Goal: Task Accomplishment & Management: Complete application form

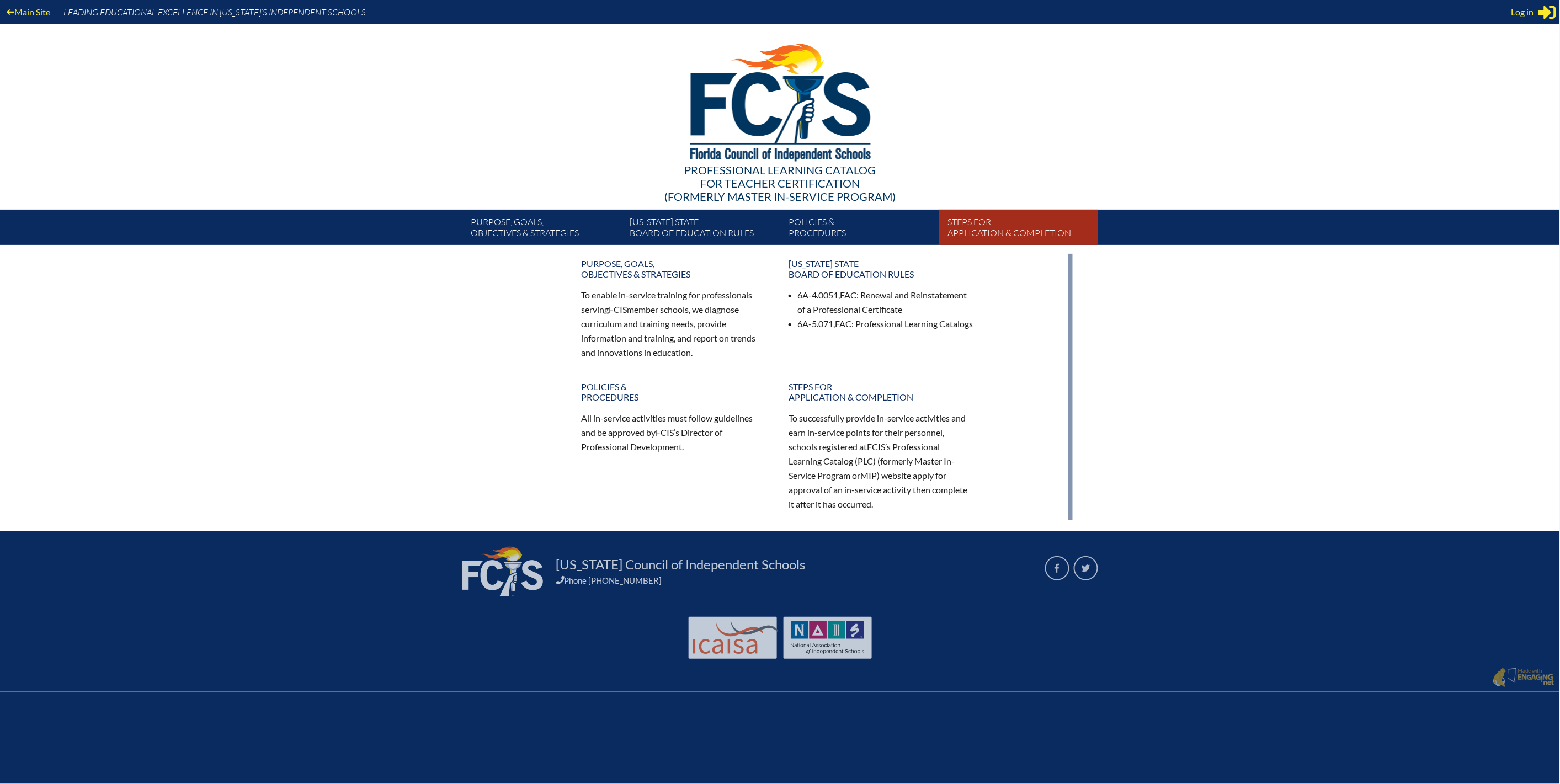
type input "amanyh@uaftampa.org"
click at [1056, 245] on link "Steps for application & completion" at bounding box center [1023, 229] width 159 height 31
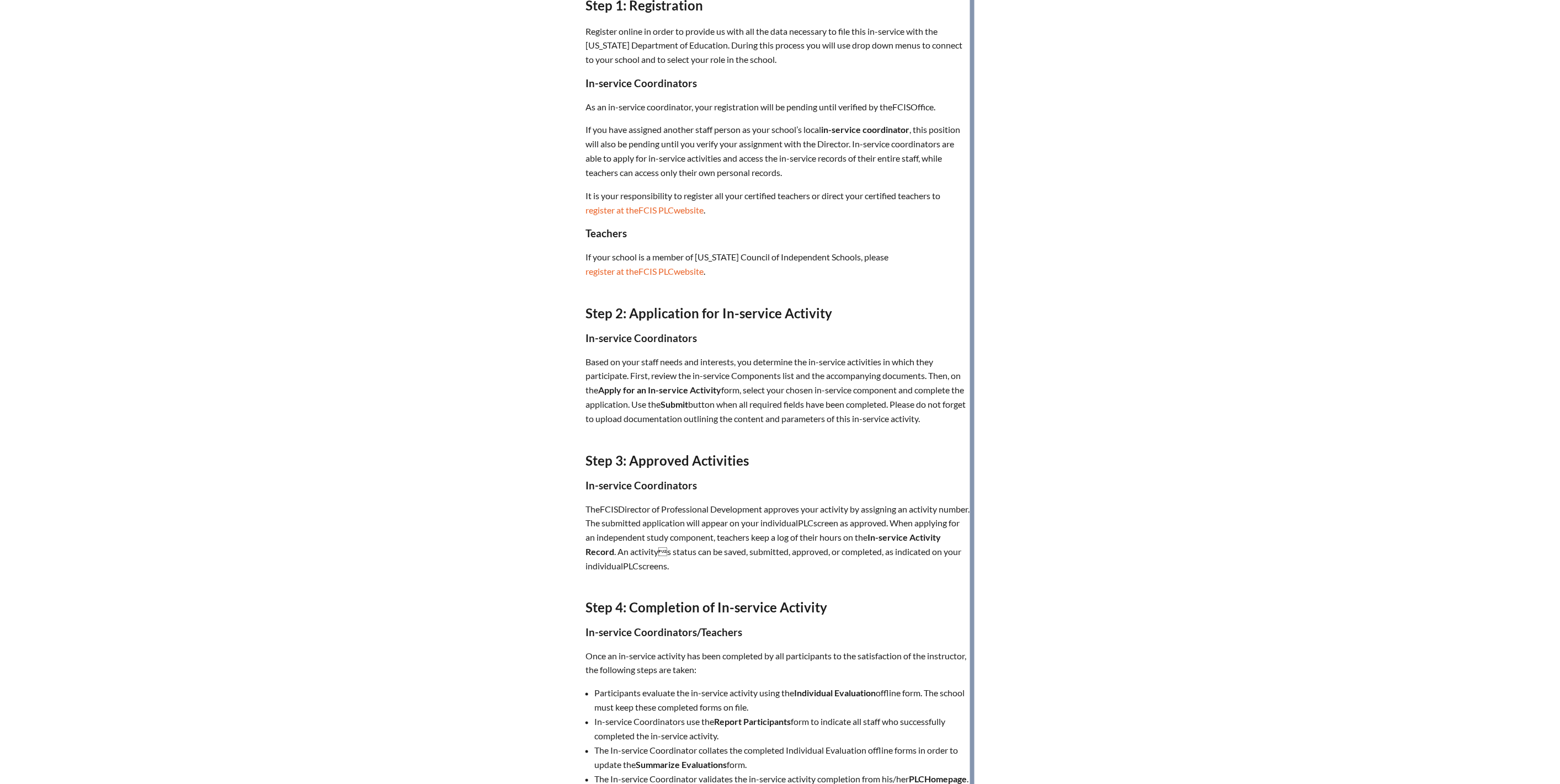
scroll to position [428, 0]
type input "[EMAIL_ADDRESS][DOMAIN_NAME]"
click at [639, 276] on span "FCIS" at bounding box center [648, 270] width 18 height 10
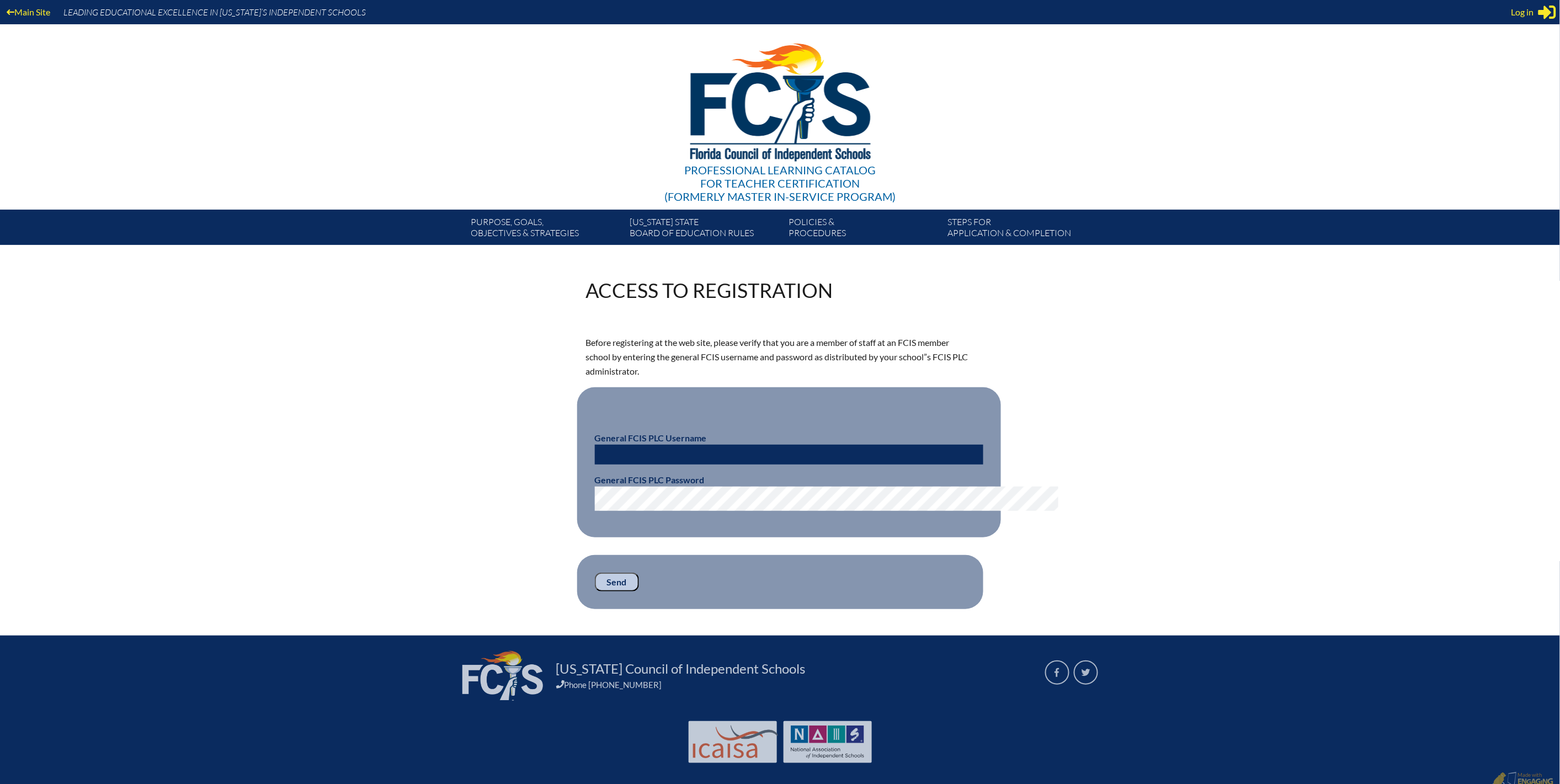
type input "amanyh@uaftampa.org"
click at [595, 591] on input "Send" at bounding box center [616, 582] width 44 height 19
